Goal: Task Accomplishment & Management: Complete application form

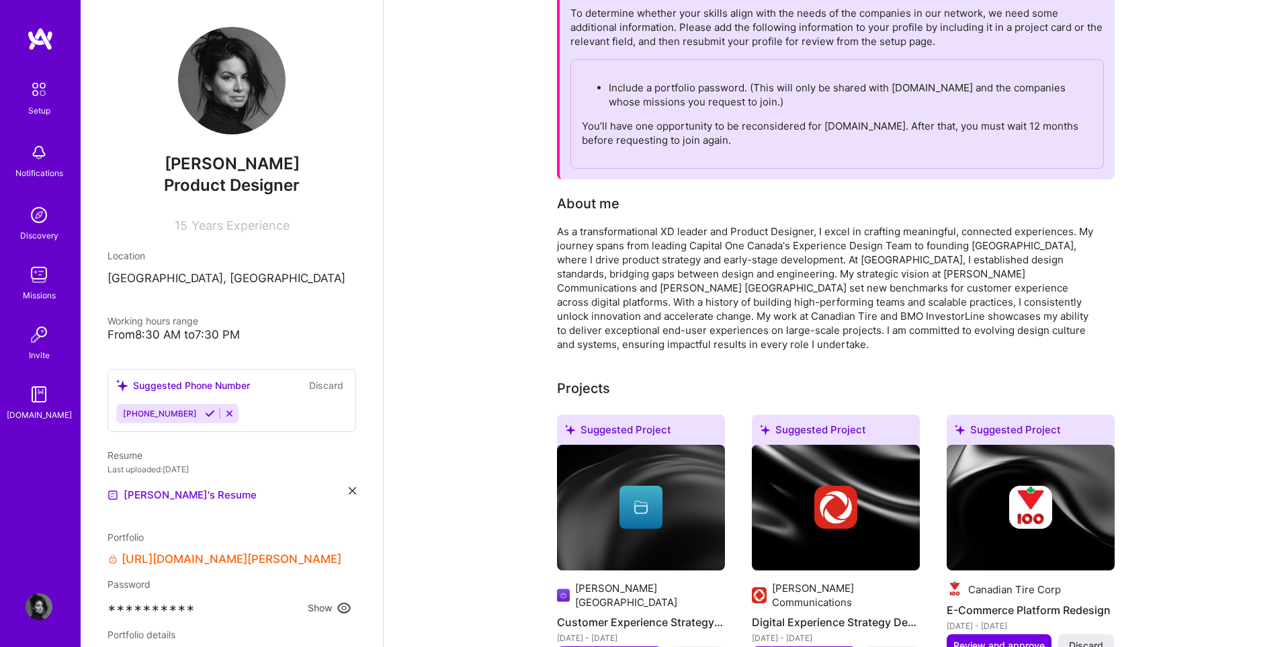
scroll to position [114, 0]
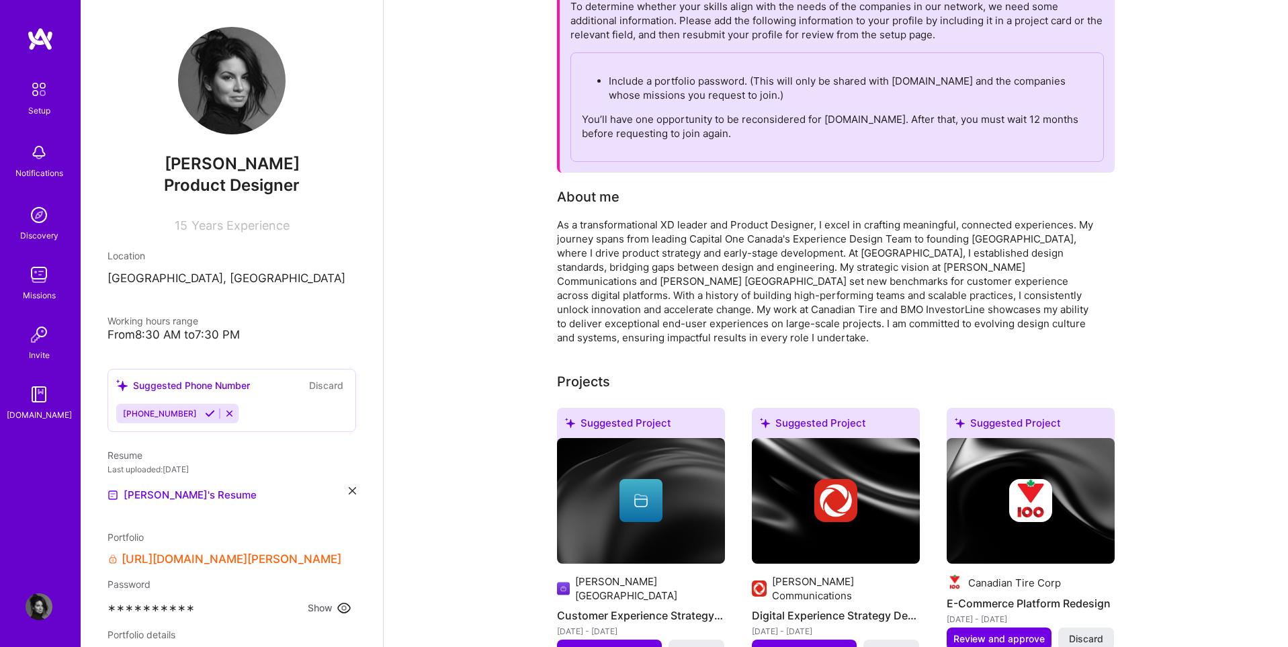
click at [346, 610] on icon at bounding box center [344, 608] width 16 height 16
click at [27, 92] on img at bounding box center [39, 89] width 28 height 28
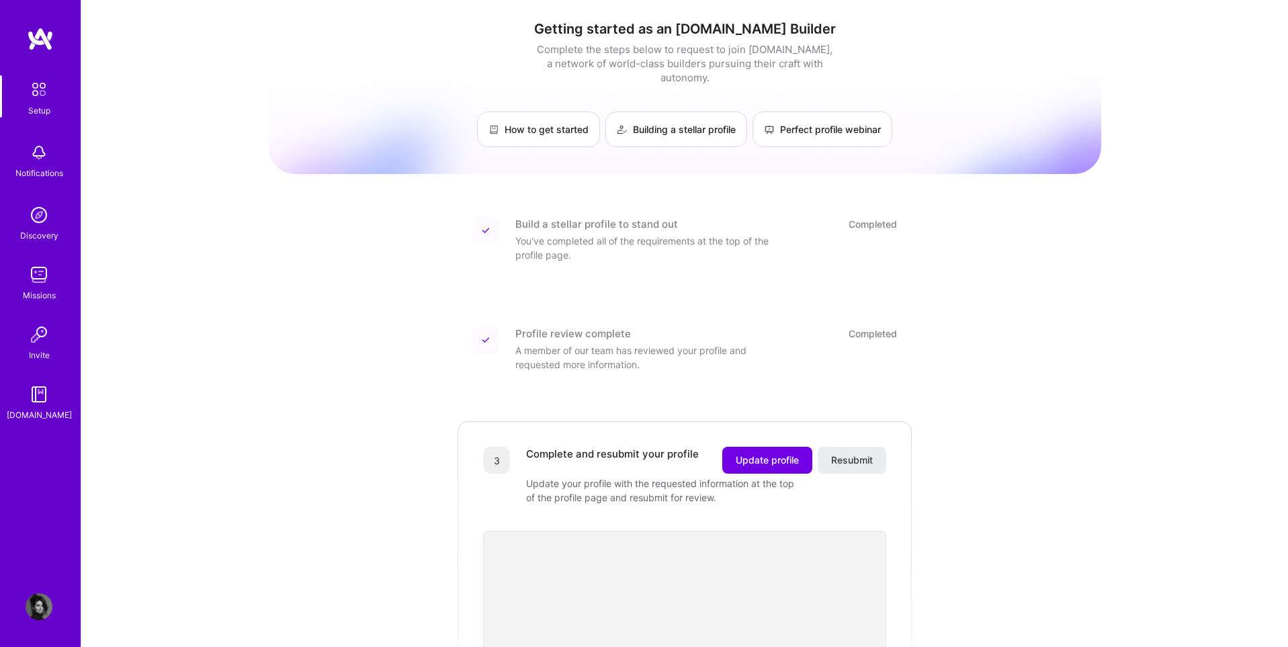
click at [43, 595] on img at bounding box center [39, 606] width 27 height 27
